Goal: Task Accomplishment & Management: Complete application form

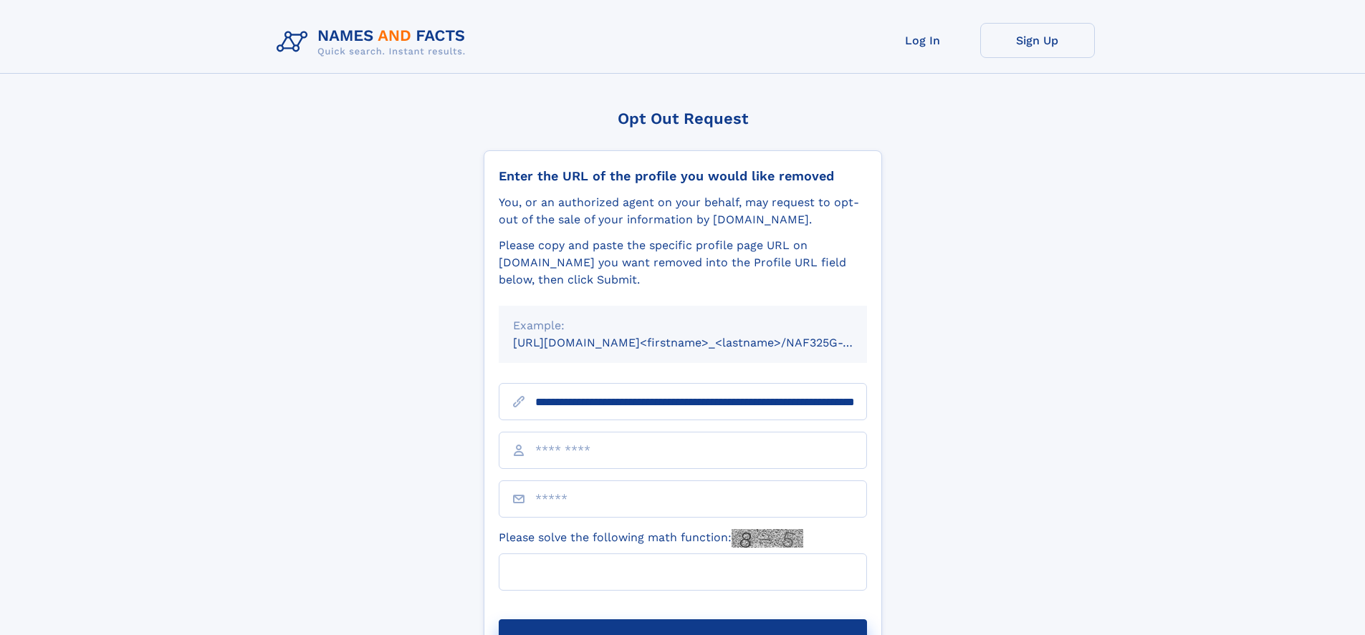
scroll to position [0, 150]
type input "**********"
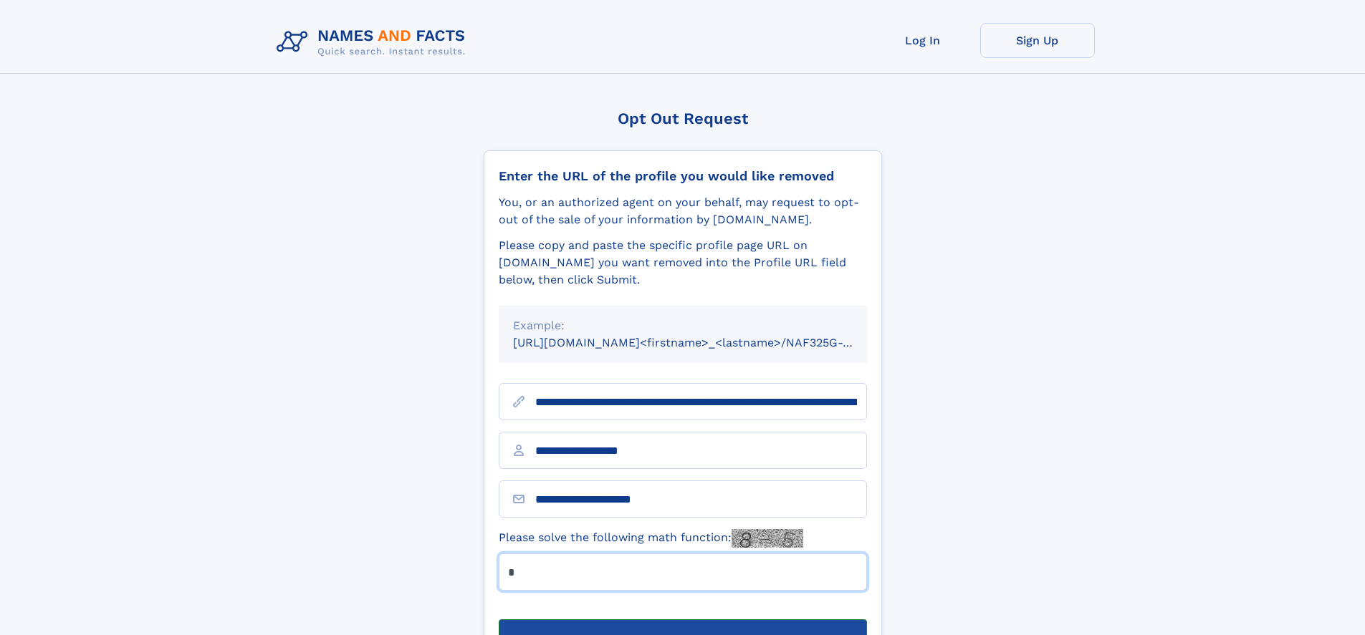
type input "*"
click at [682, 620] on button "Submit Opt Out Request" at bounding box center [683, 643] width 368 height 46
